Goal: Transaction & Acquisition: Download file/media

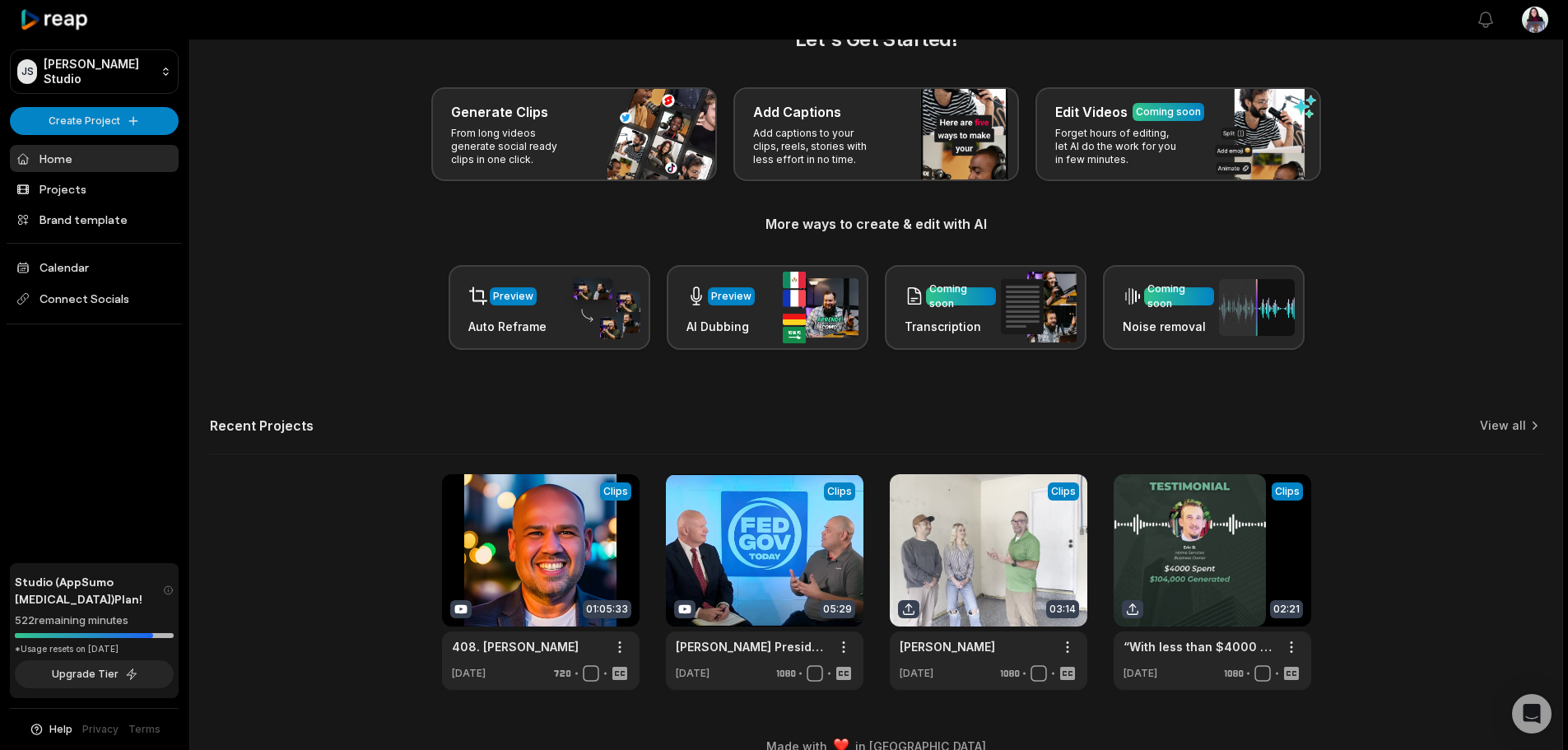
scroll to position [71, 0]
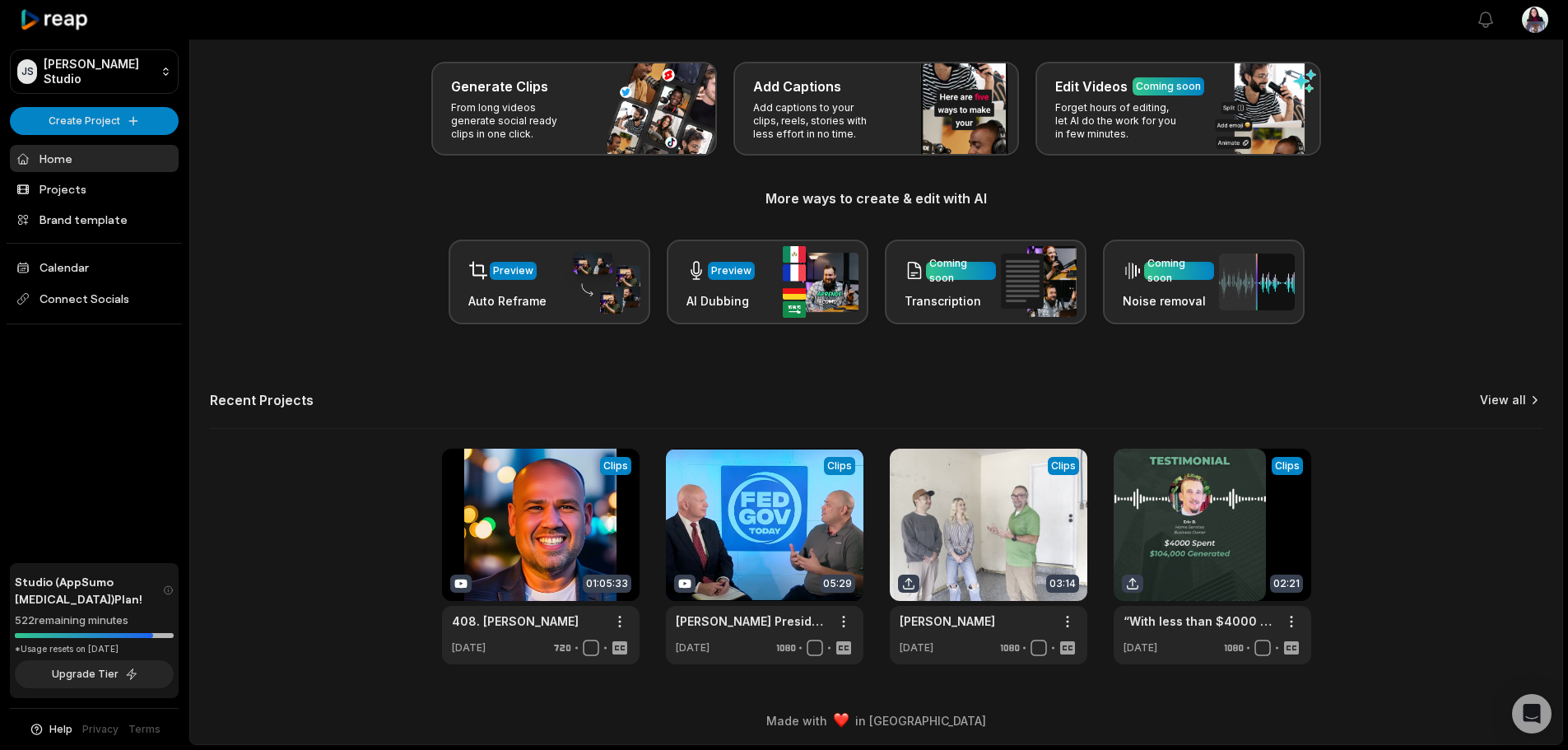
click at [1508, 388] on div "Let's Get Started! Generate Clips From long videos generate social ready clips …" at bounding box center [877, 331] width 1373 height 665
click at [1513, 406] on link "View all" at bounding box center [1503, 400] width 46 height 17
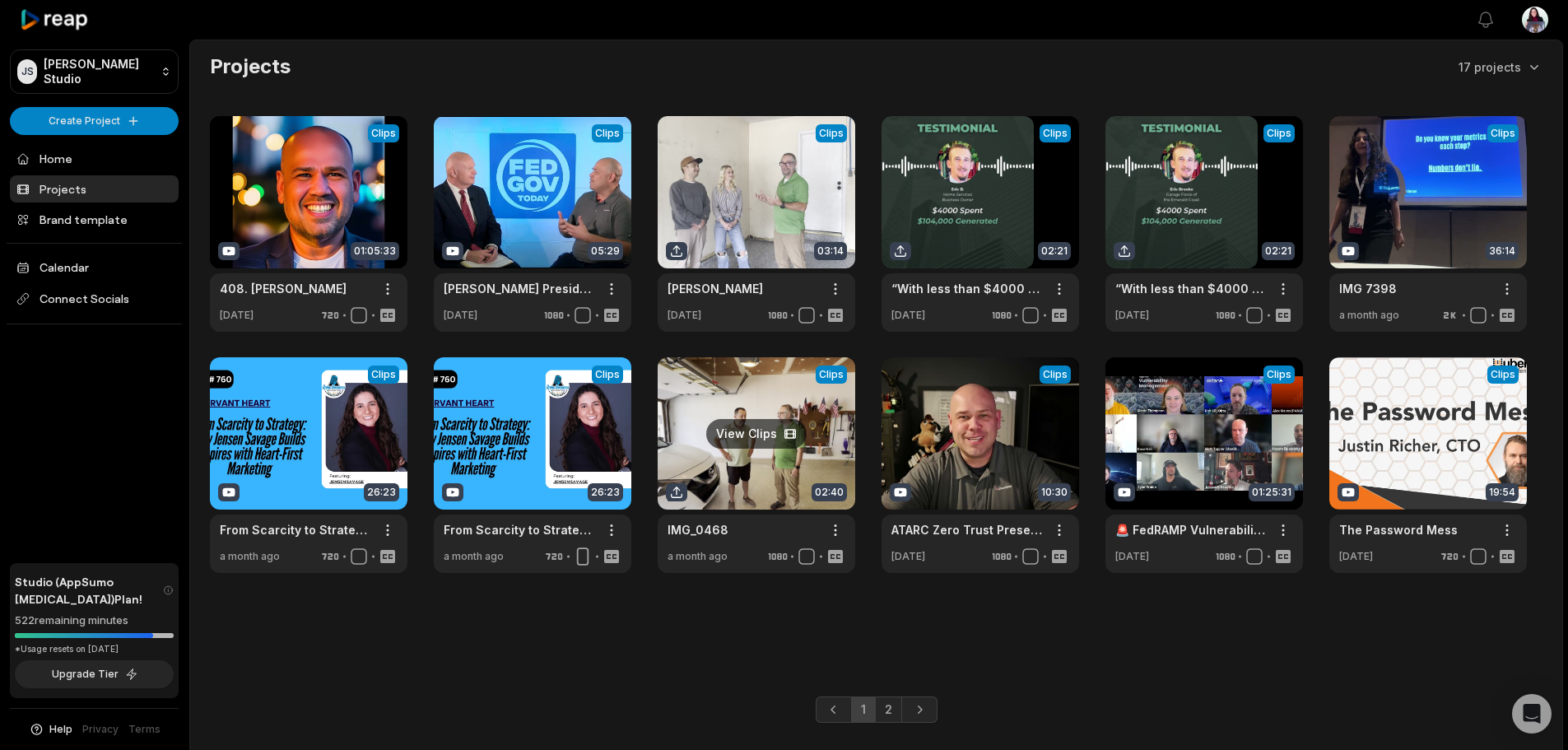
click at [759, 428] on link at bounding box center [757, 465] width 198 height 216
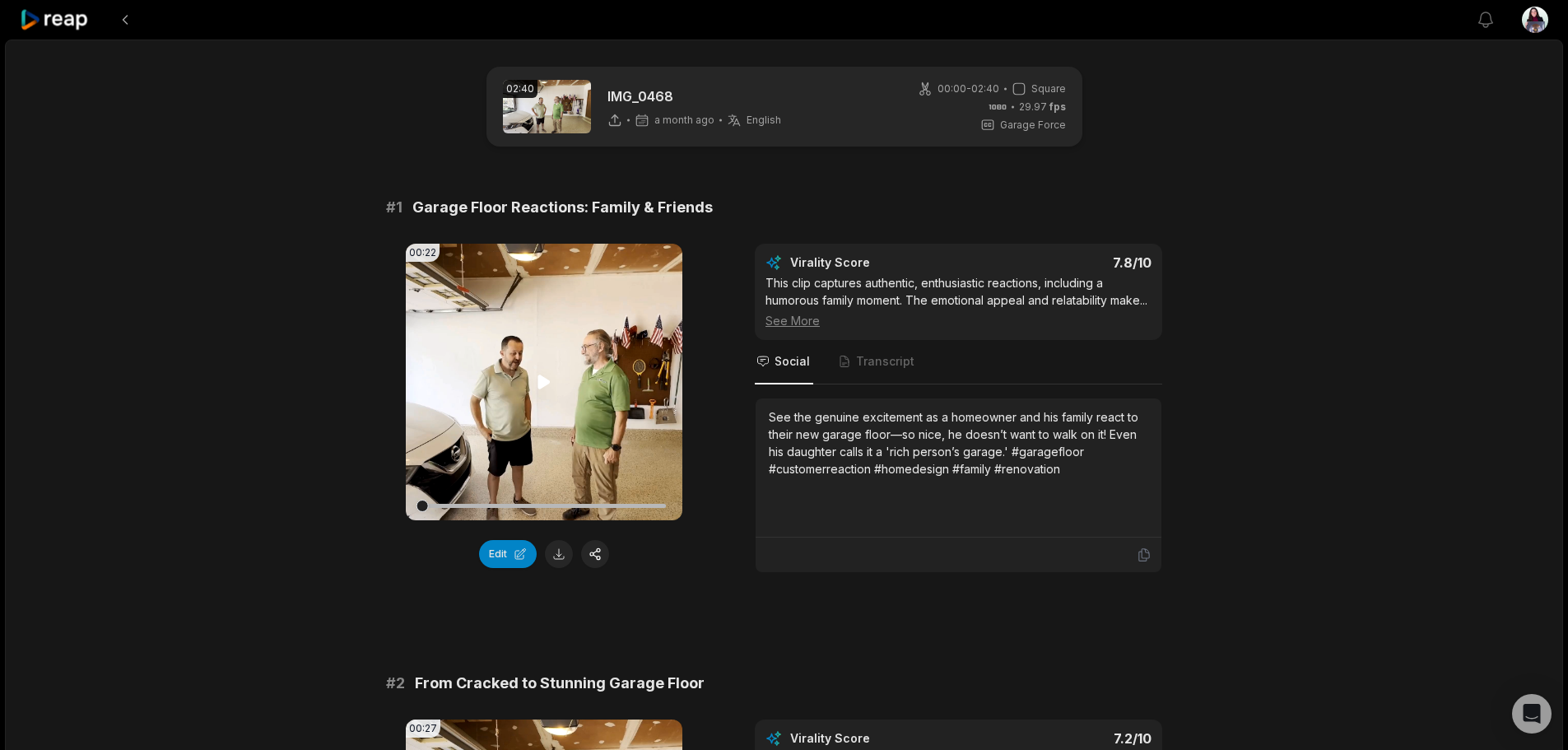
click at [533, 379] on video "Your browser does not support mp4 format." at bounding box center [544, 382] width 277 height 277
click at [544, 381] on icon at bounding box center [544, 383] width 20 height 20
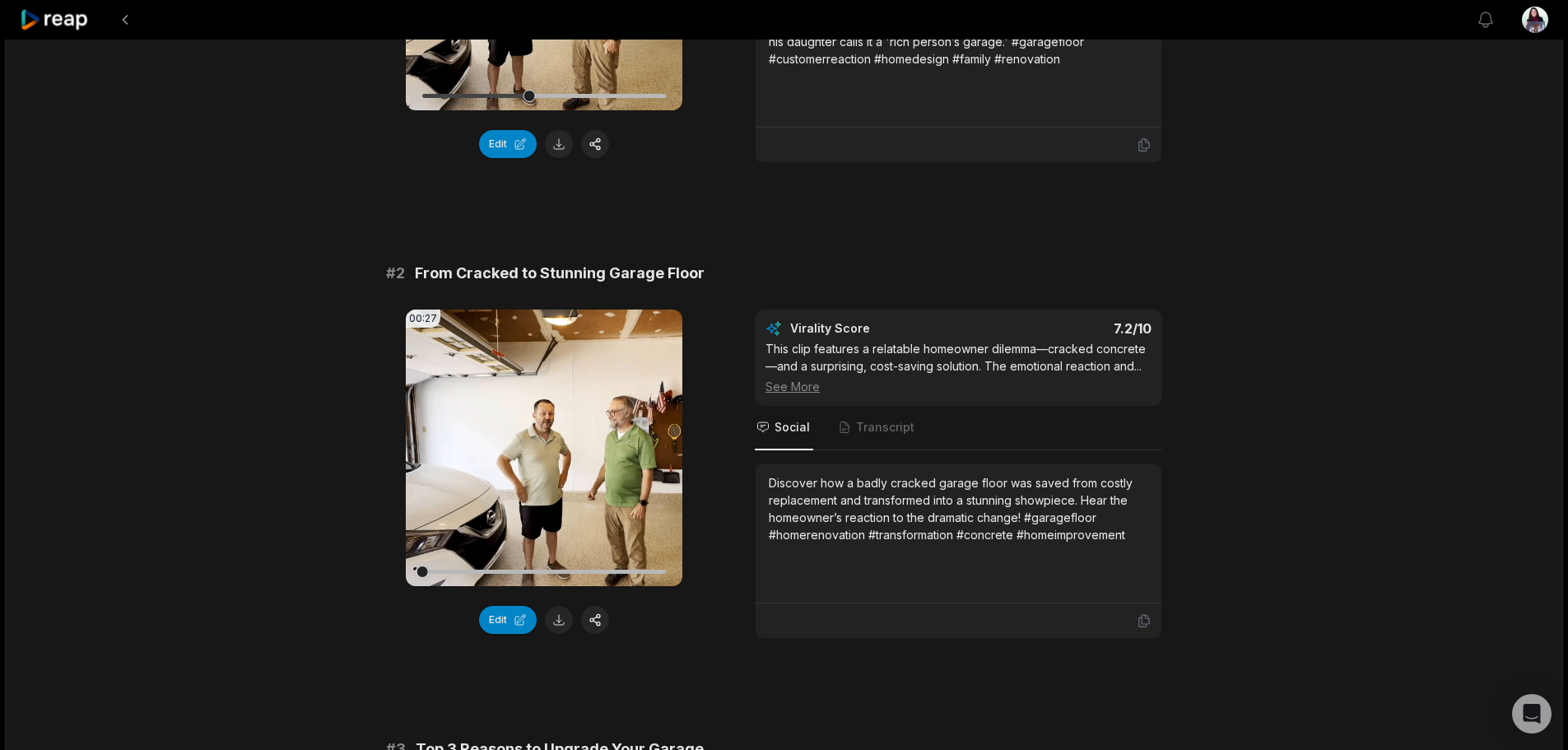
scroll to position [412, 0]
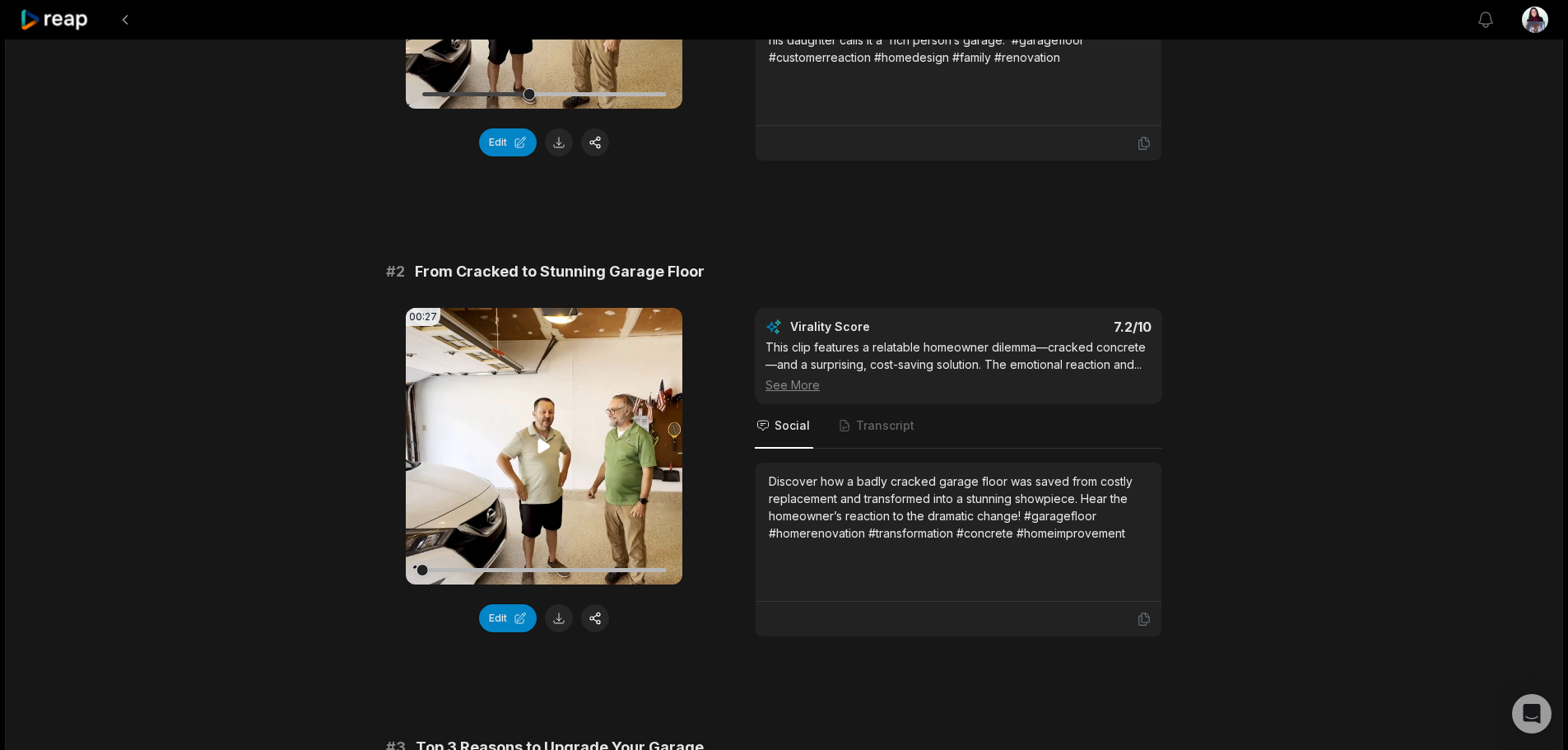
click at [546, 453] on icon at bounding box center [544, 445] width 13 height 14
click at [541, 453] on video "Your browser does not support mp4 format." at bounding box center [544, 446] width 277 height 277
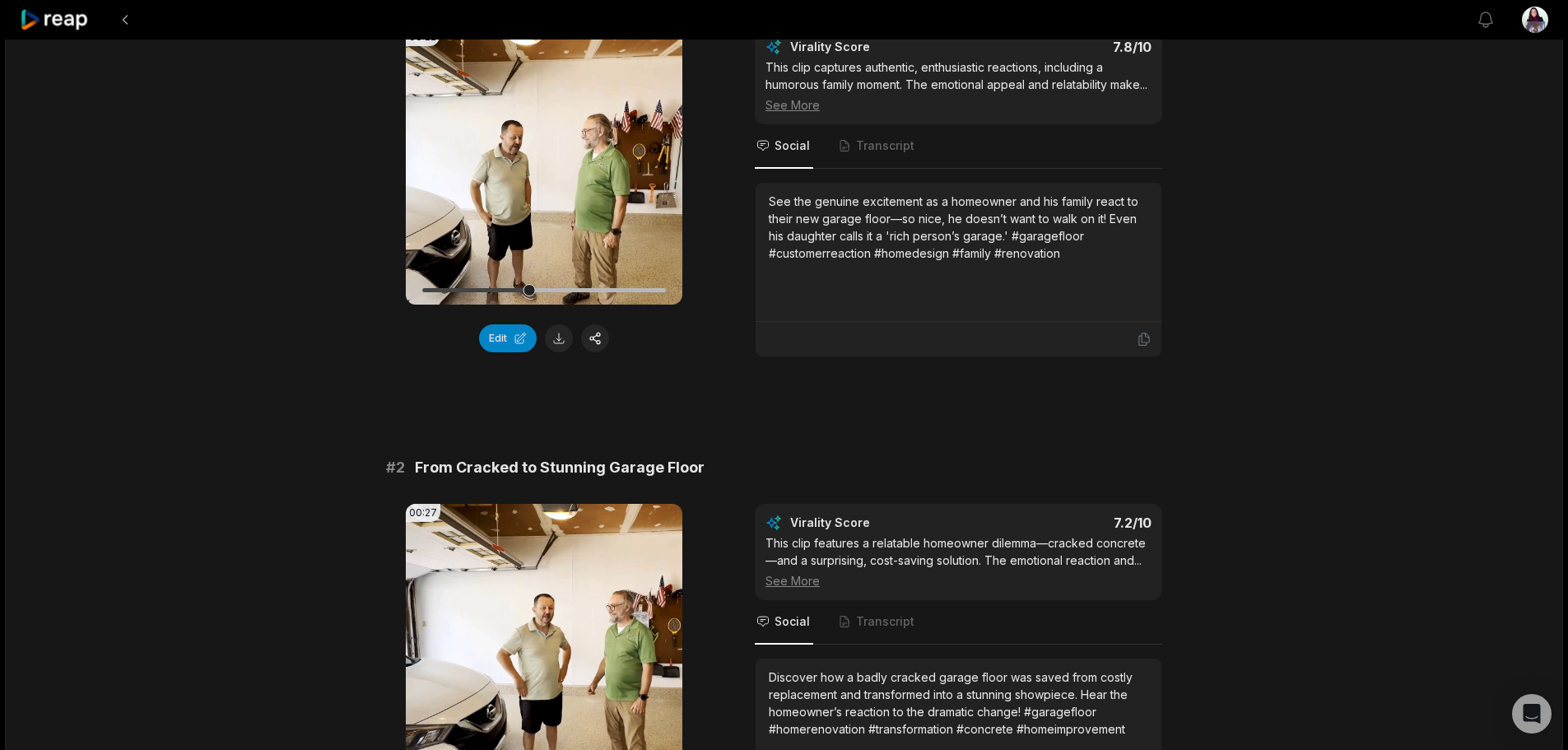
scroll to position [82, 0]
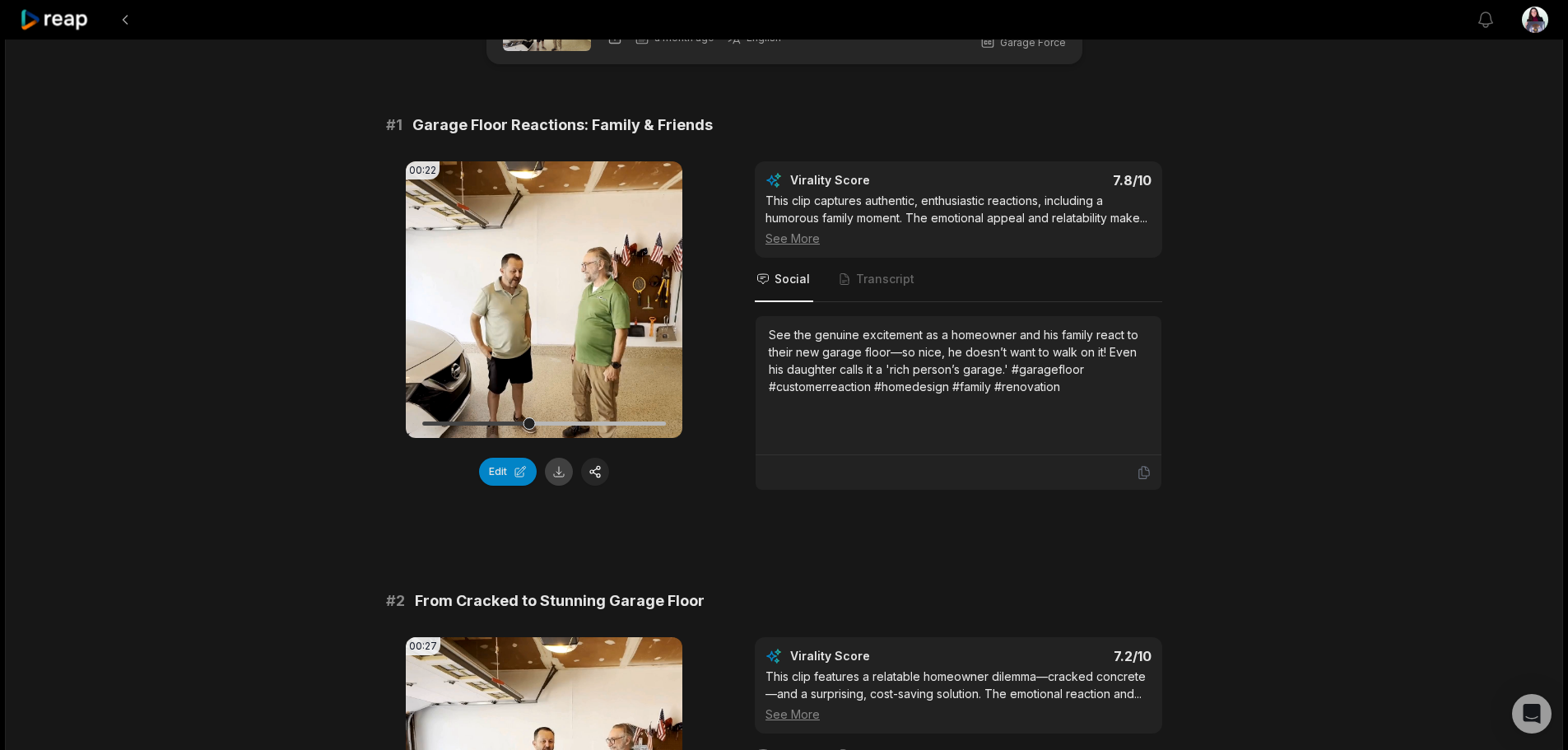
click at [564, 474] on button at bounding box center [559, 471] width 28 height 28
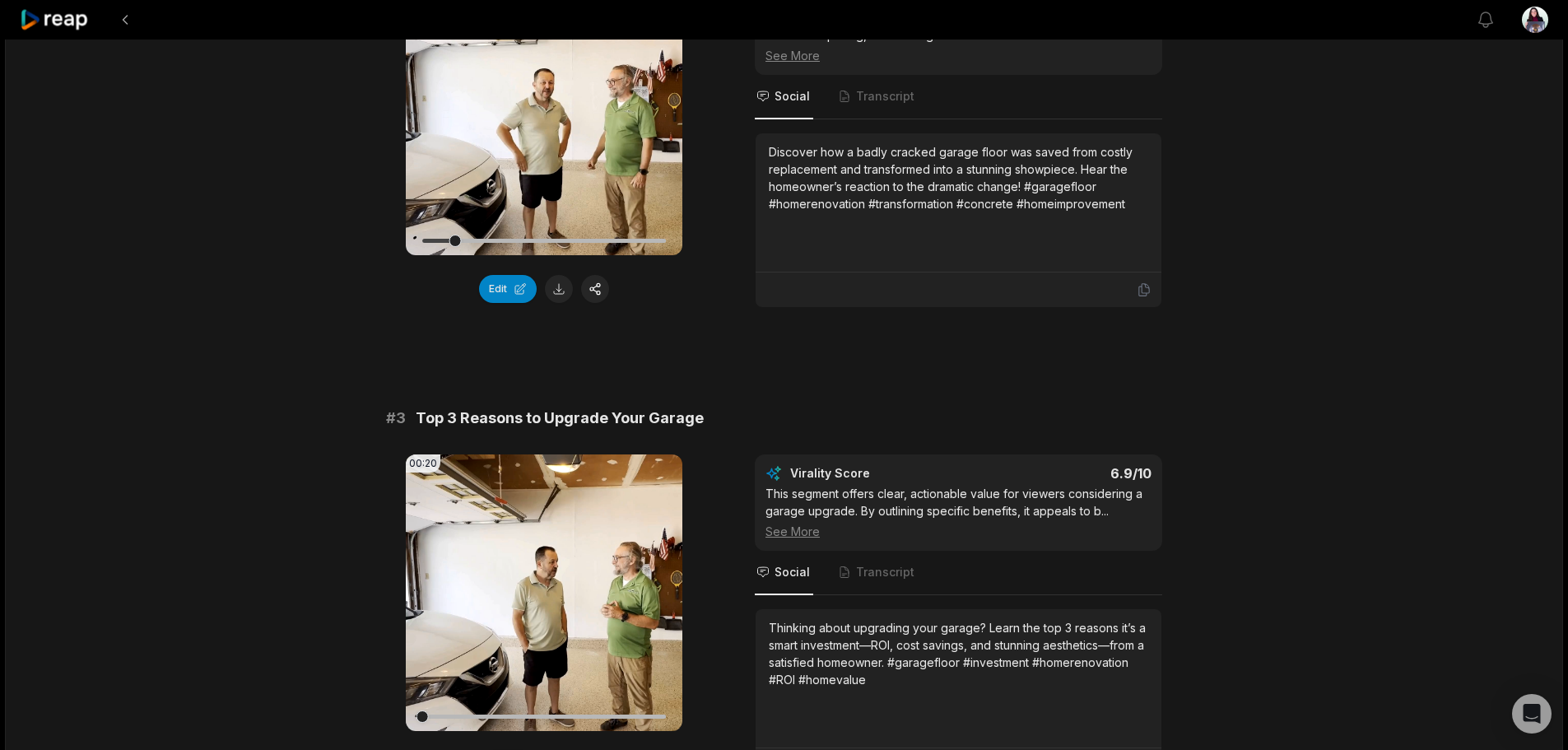
scroll to position [823, 0]
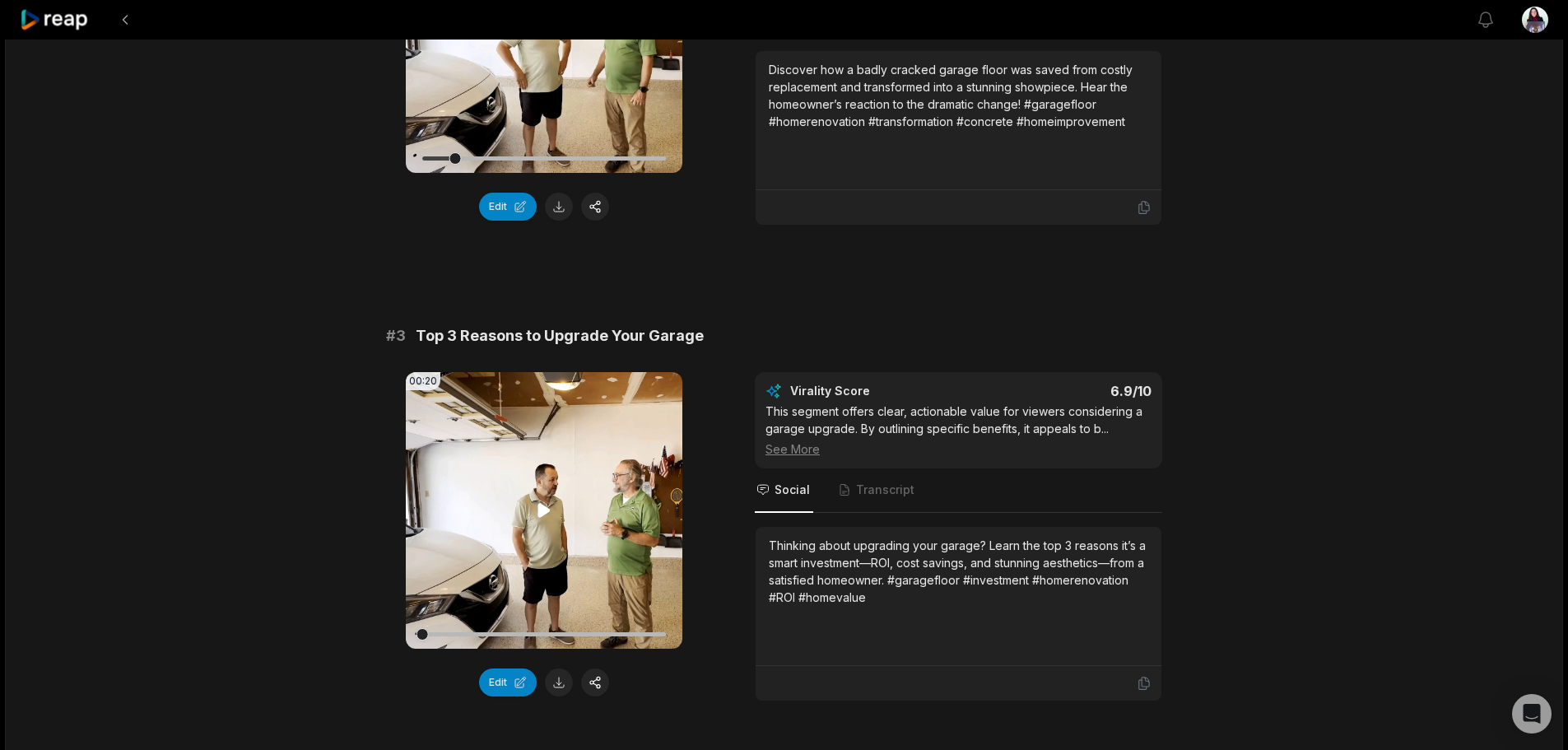
click at [586, 514] on video "Your browser does not support mp4 format." at bounding box center [544, 511] width 277 height 277
click at [544, 520] on icon at bounding box center [544, 511] width 20 height 20
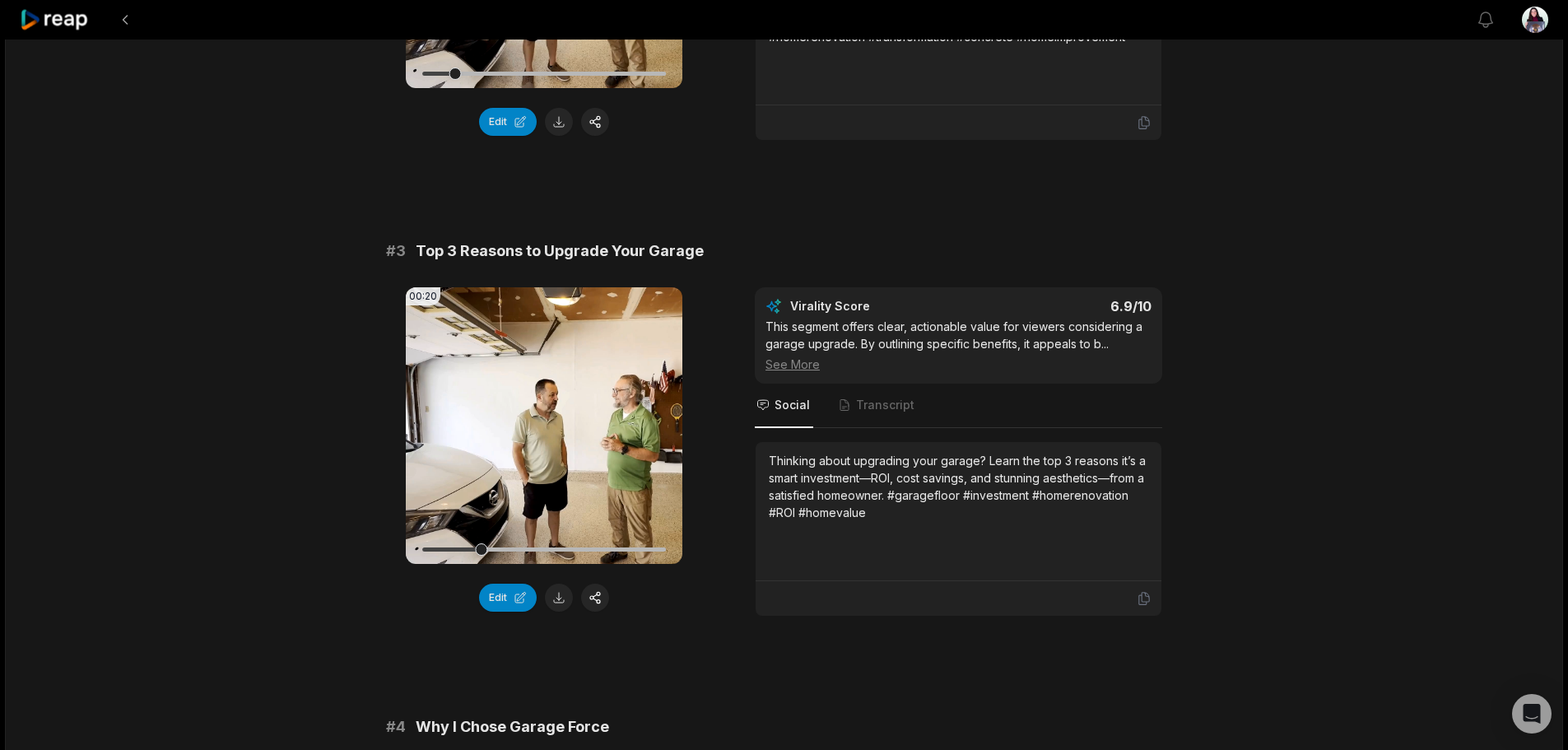
scroll to position [1392, 0]
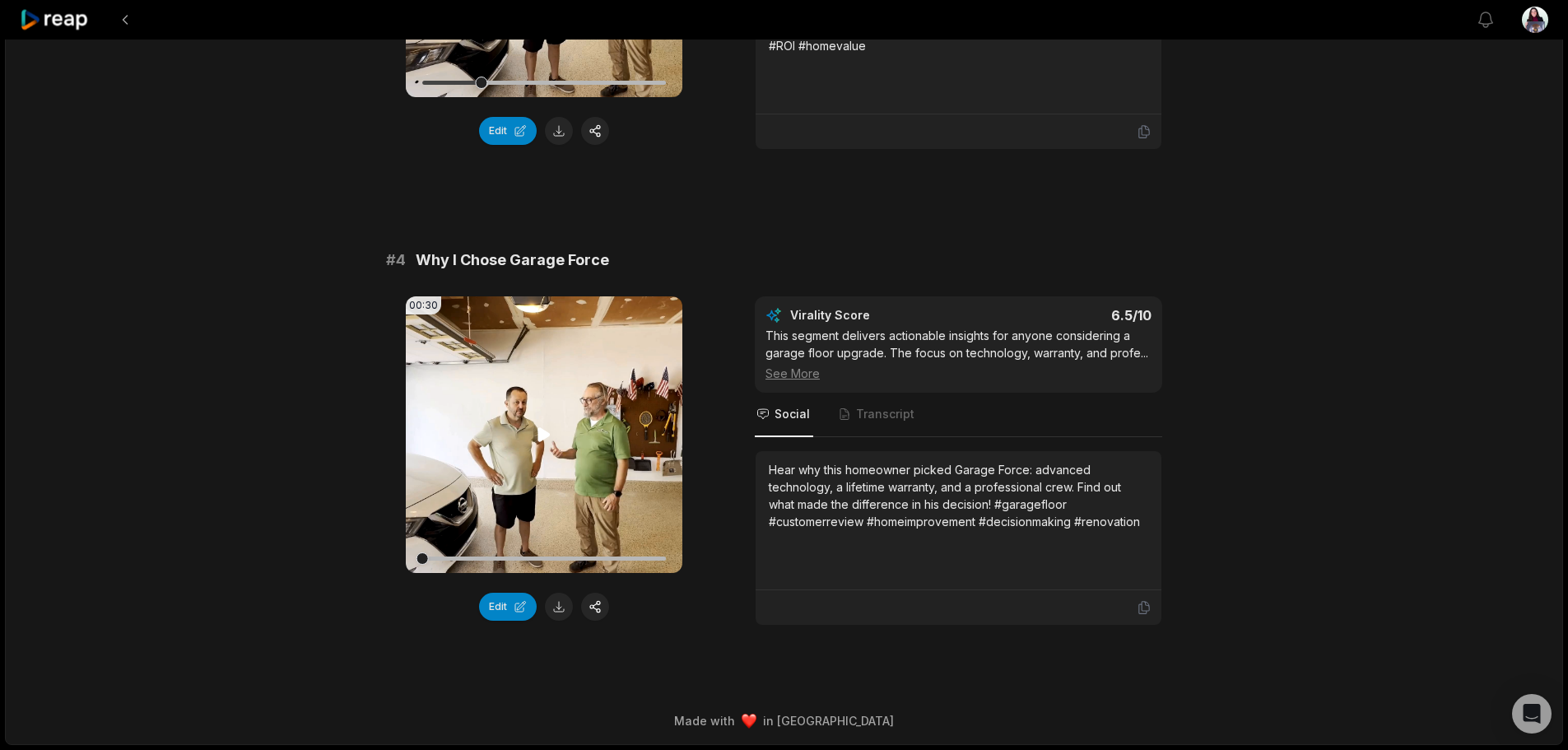
click at [543, 448] on video "Your browser does not support mp4 format." at bounding box center [544, 435] width 277 height 277
click at [551, 611] on button at bounding box center [559, 607] width 28 height 28
